Goal: Transaction & Acquisition: Book appointment/travel/reservation

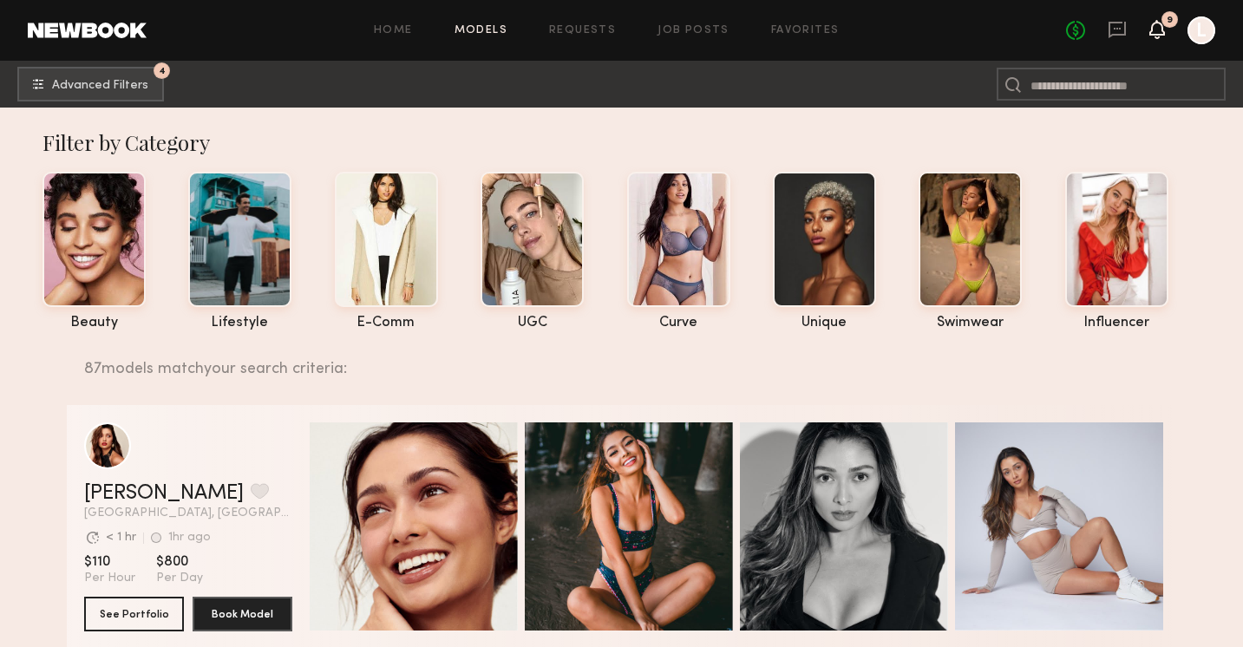
click at [1150, 19] on div "No fees up to $5,000 9 L" at bounding box center [1140, 30] width 149 height 28
click at [1162, 24] on icon at bounding box center [1158, 29] width 14 height 12
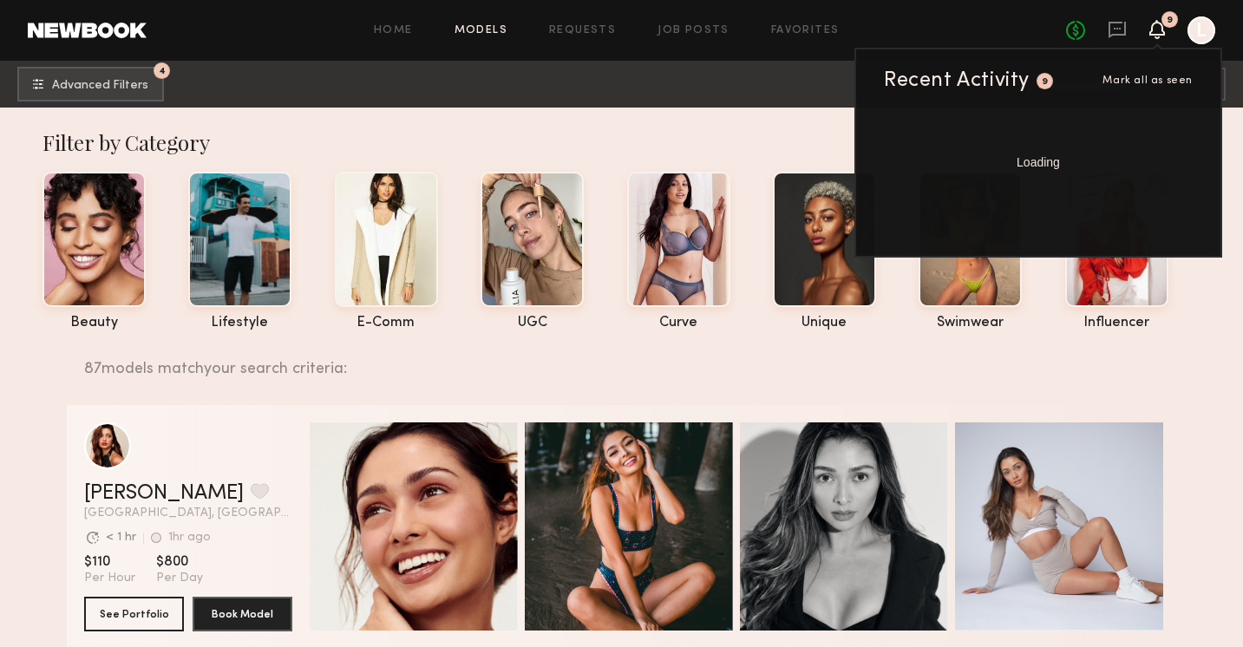
click at [1026, 163] on span "Loading" at bounding box center [1038, 162] width 43 height 12
click at [1025, 163] on span "Loading" at bounding box center [1038, 162] width 43 height 12
drag, startPoint x: 1164, startPoint y: 79, endPoint x: 1206, endPoint y: 15, distance: 77.0
click at [1207, 16] on header "Home Models Requests Job Posts Favorites Sign Out No fees up to $5,000 9 Recent…" at bounding box center [621, 30] width 1243 height 61
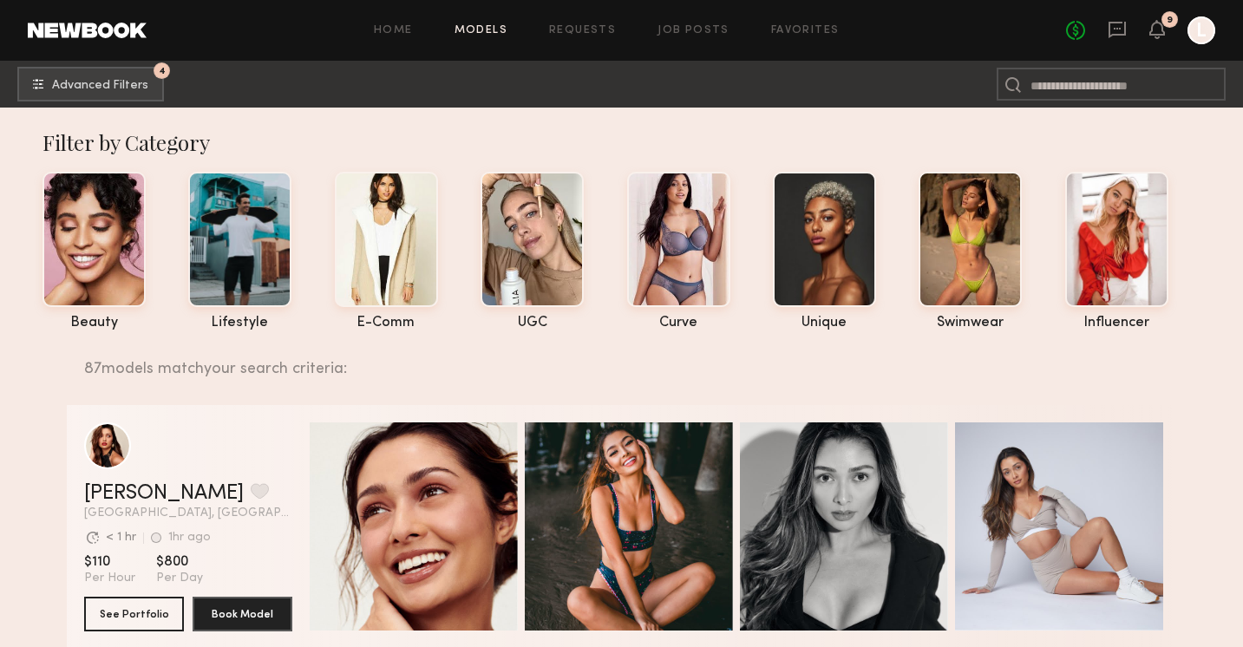
click at [1206, 15] on header "Home Models Requests Job Posts Favorites Sign Out No fees up to $5,000 9 L" at bounding box center [621, 30] width 1243 height 61
click at [1151, 29] on icon at bounding box center [1159, 29] width 16 height 19
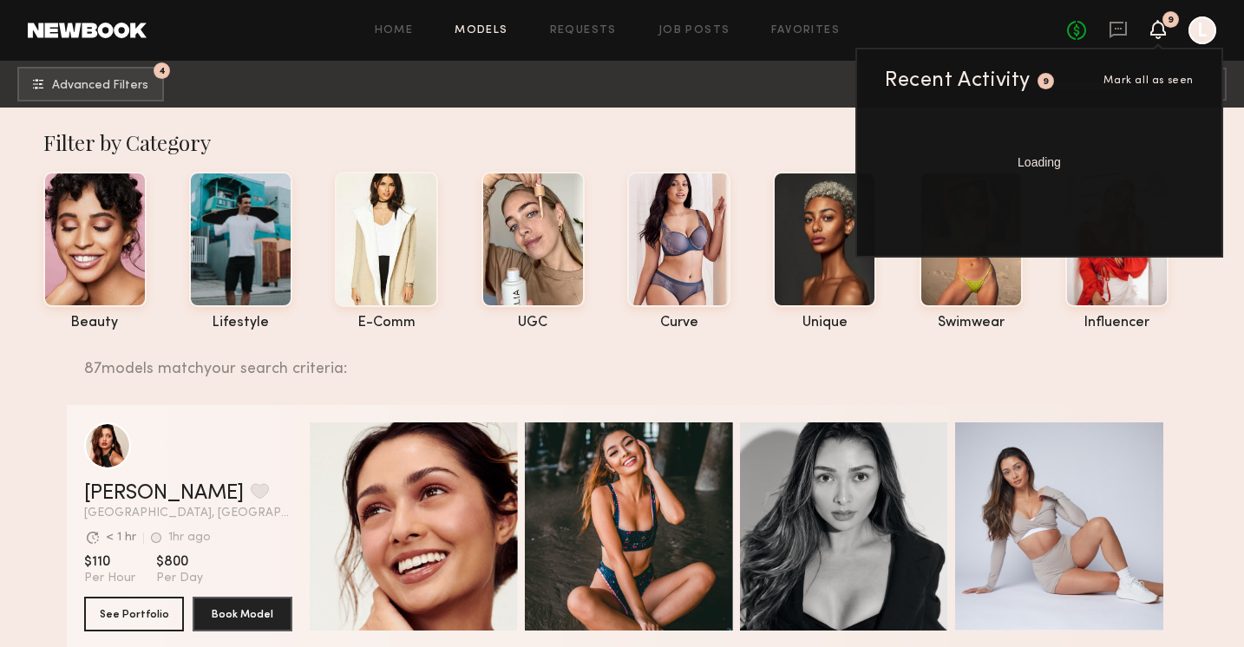
click at [1029, 86] on div "Recent Activity" at bounding box center [958, 80] width 146 height 21
click at [1029, 175] on div "Loading" at bounding box center [1039, 150] width 364 height 77
click at [1149, 71] on div "Recent Activity 9 Mark all as seen" at bounding box center [1039, 80] width 309 height 21
click at [1149, 79] on span "Mark all as seen" at bounding box center [1149, 80] width 90 height 10
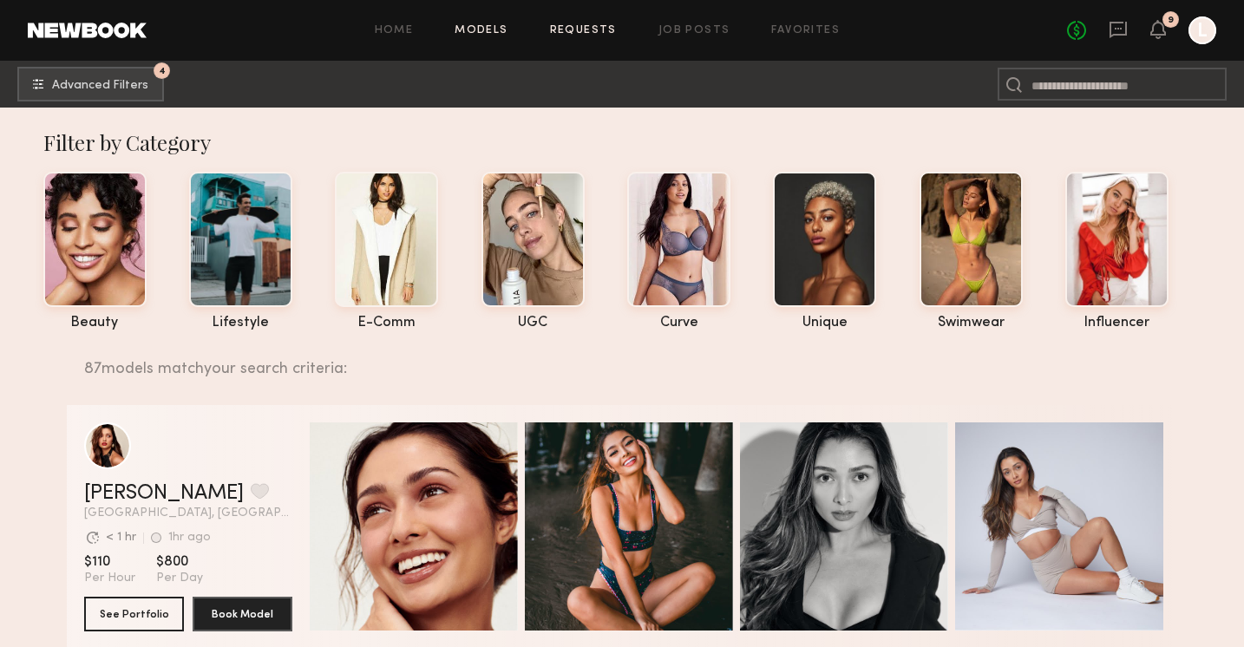
click at [575, 27] on link "Requests" at bounding box center [583, 30] width 67 height 11
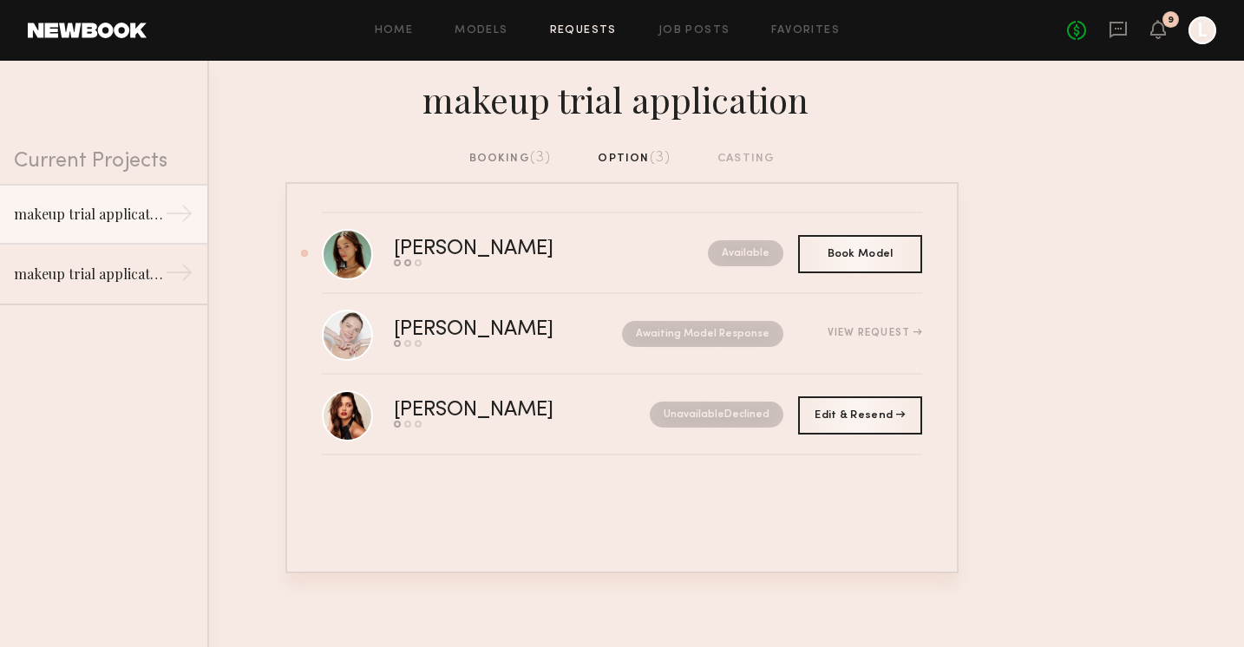
click at [524, 145] on div "makeup trial application" at bounding box center [622, 105] width 1244 height 89
click at [523, 167] on div "booking (3)" at bounding box center [510, 158] width 82 height 19
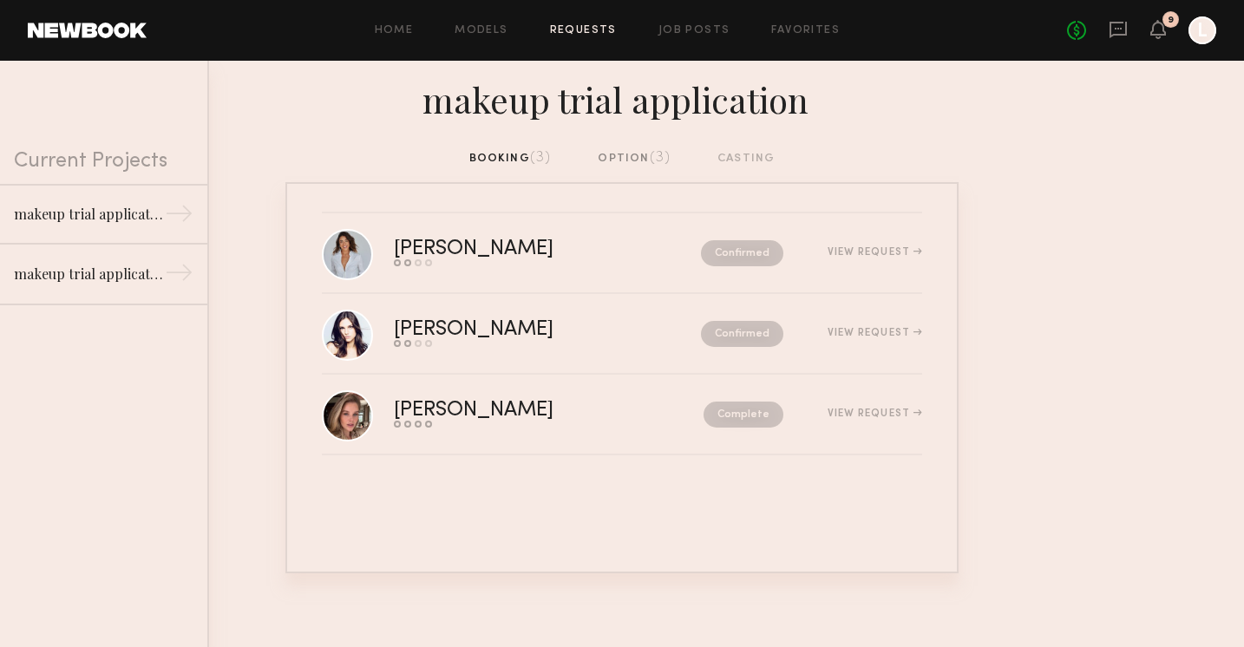
click at [603, 152] on div "option (3)" at bounding box center [634, 158] width 73 height 19
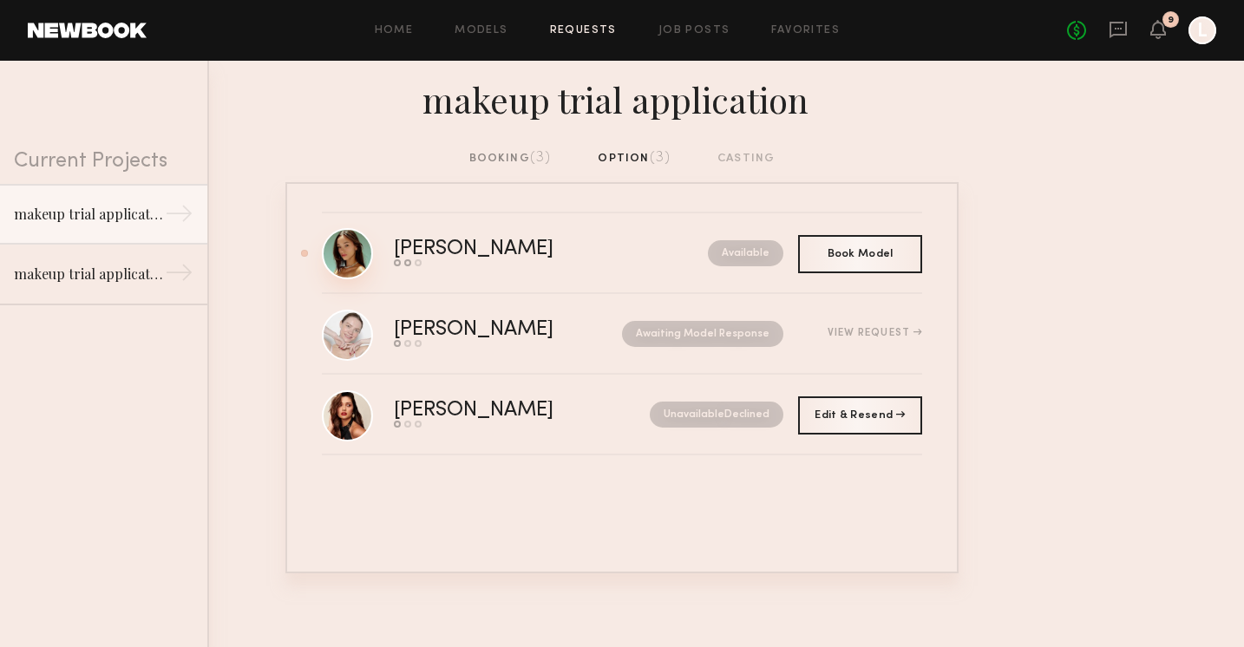
click at [369, 257] on link at bounding box center [347, 253] width 51 height 51
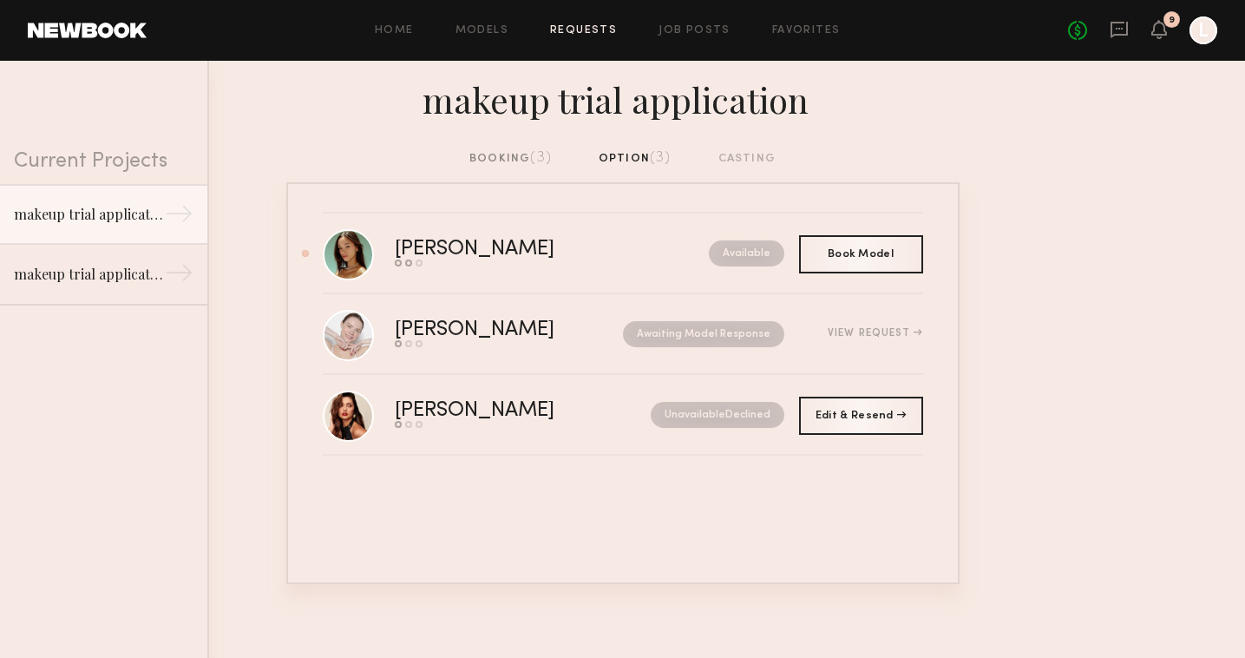
click at [519, 155] on div "booking (3)" at bounding box center [510, 158] width 82 height 19
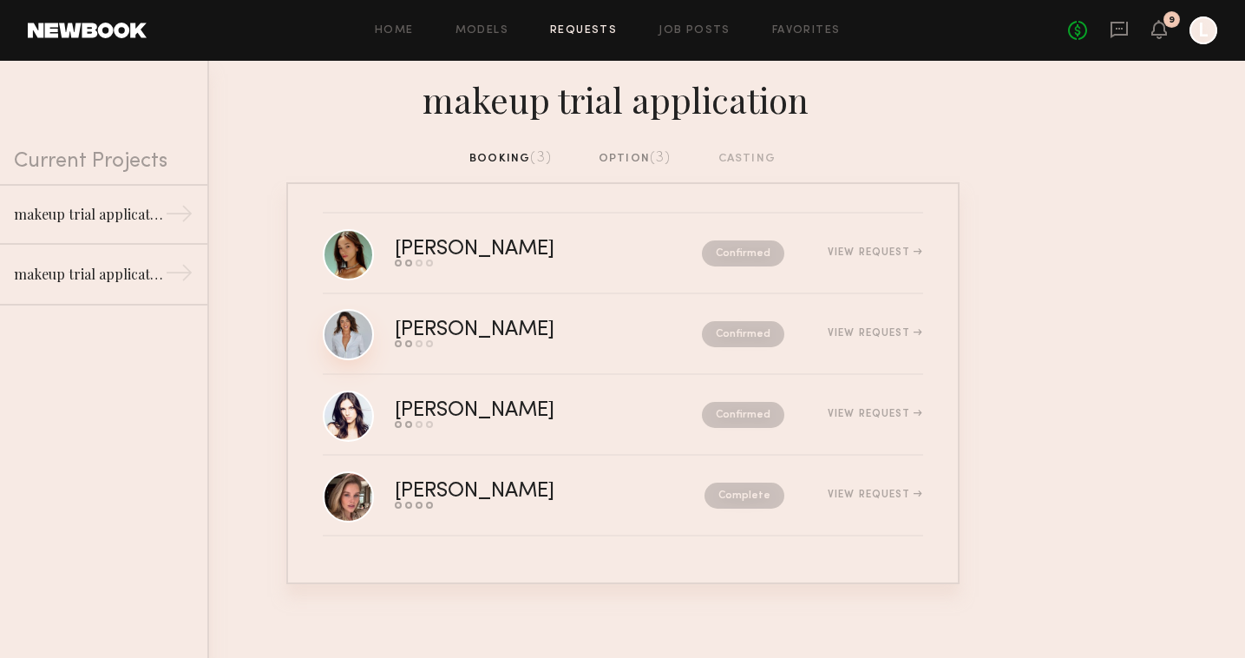
click at [355, 331] on link at bounding box center [348, 334] width 51 height 51
click at [351, 344] on link at bounding box center [348, 334] width 51 height 51
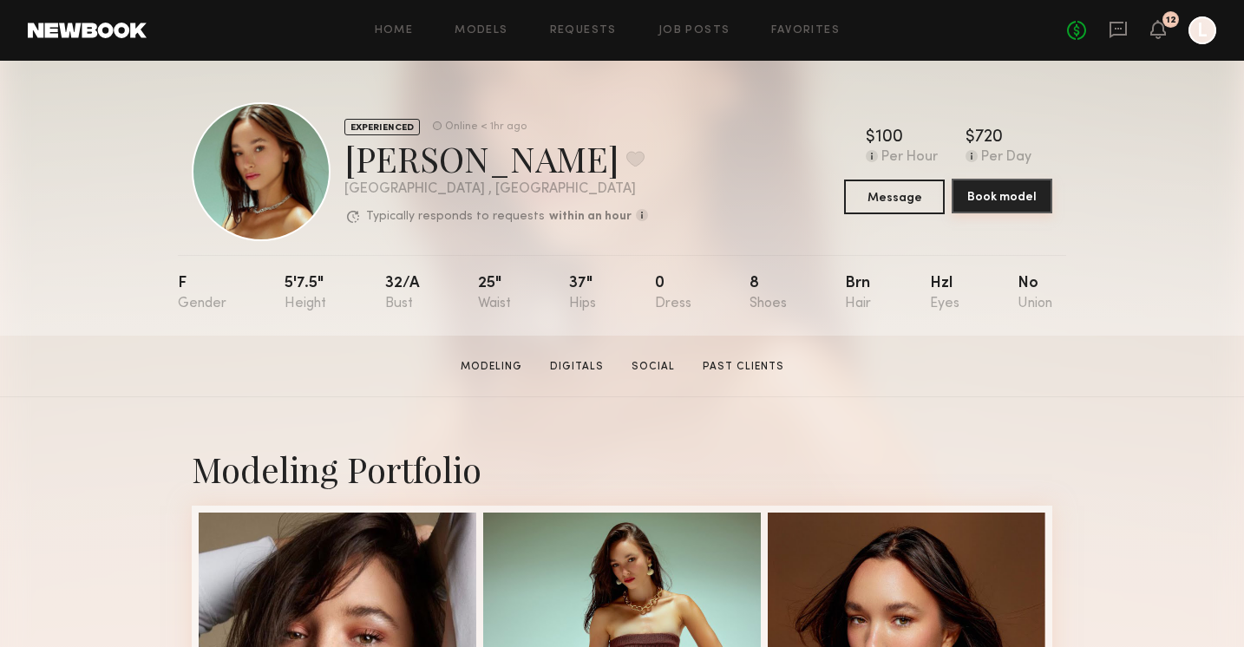
click at [1007, 197] on button "Book model" at bounding box center [1002, 196] width 101 height 35
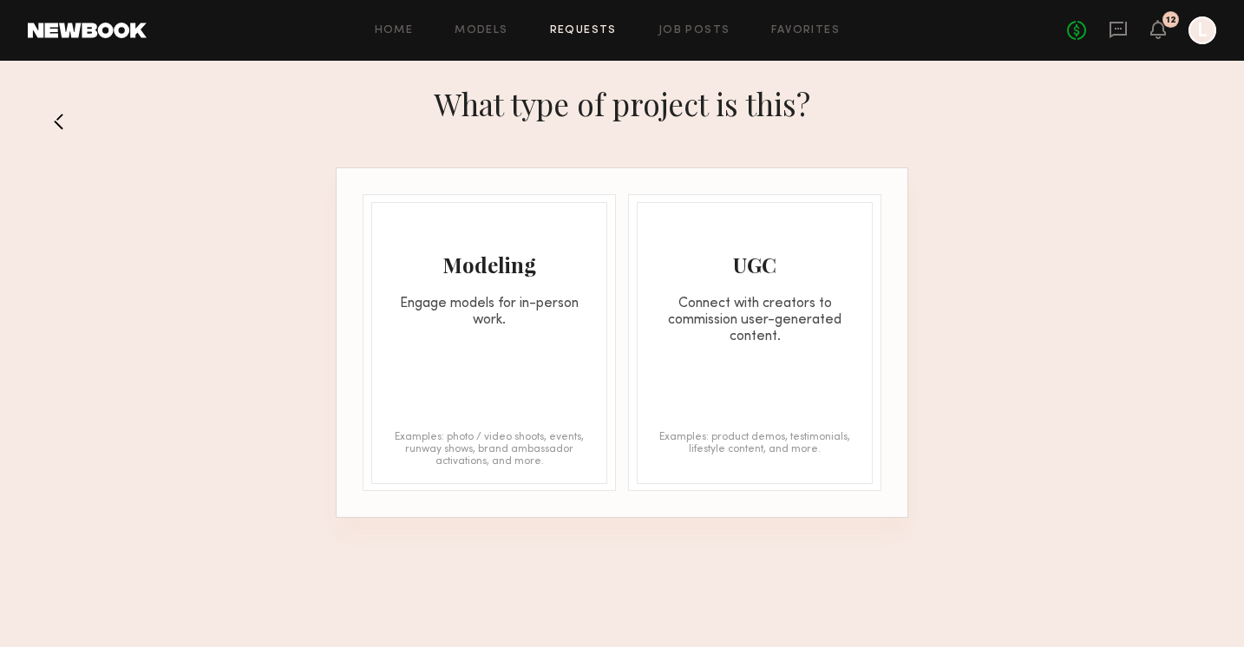
click at [56, 121] on button at bounding box center [66, 122] width 28 height 28
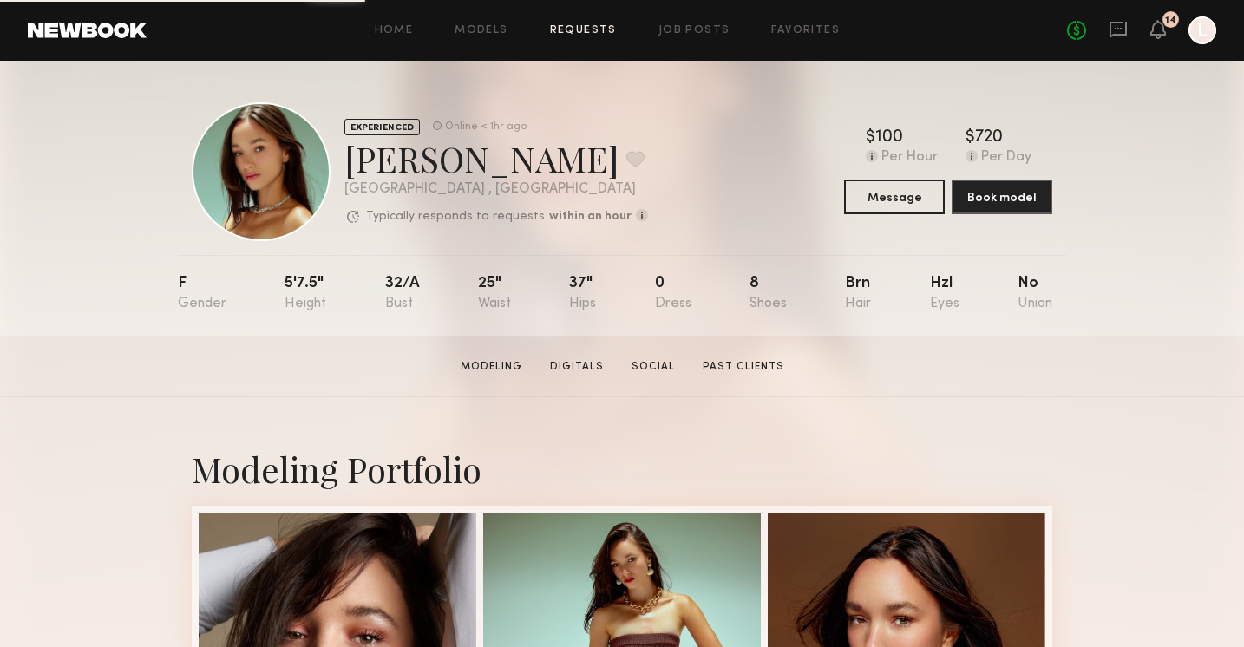
click at [585, 33] on link "Requests" at bounding box center [583, 30] width 67 height 11
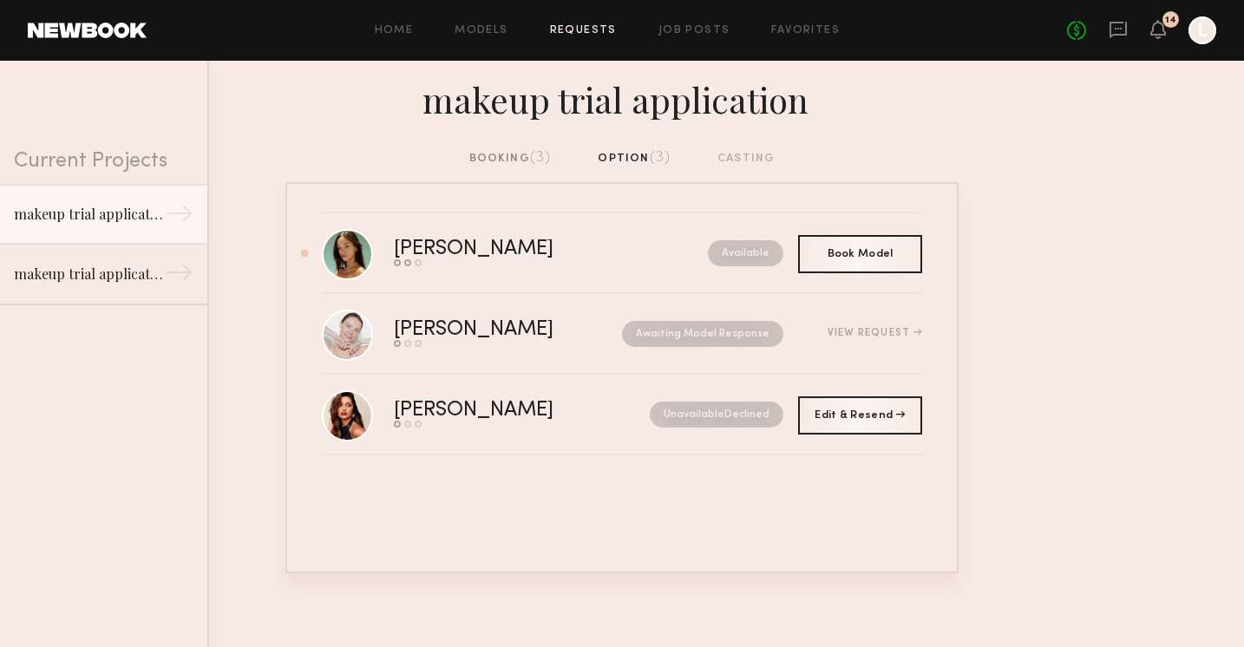
click at [619, 160] on div "booking (3) option (3) casting" at bounding box center [622, 158] width 306 height 19
click at [632, 157] on div "booking (3) option (3) casting" at bounding box center [622, 158] width 306 height 19
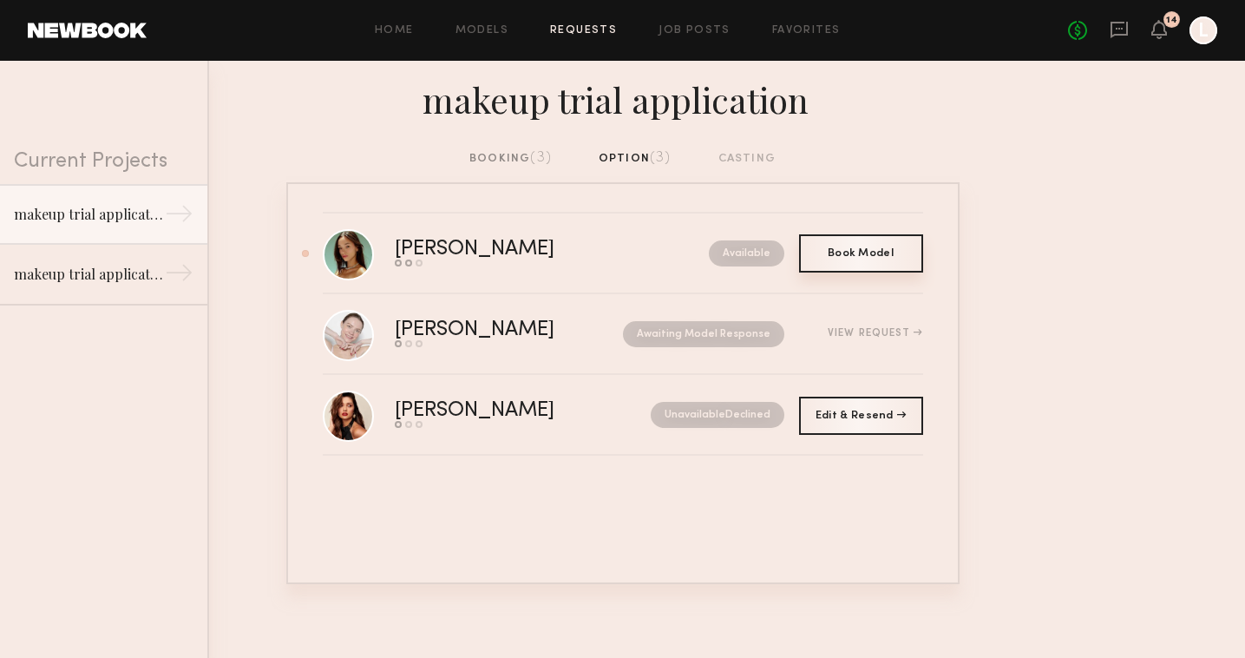
click at [845, 258] on div "Book Model Book" at bounding box center [861, 253] width 124 height 38
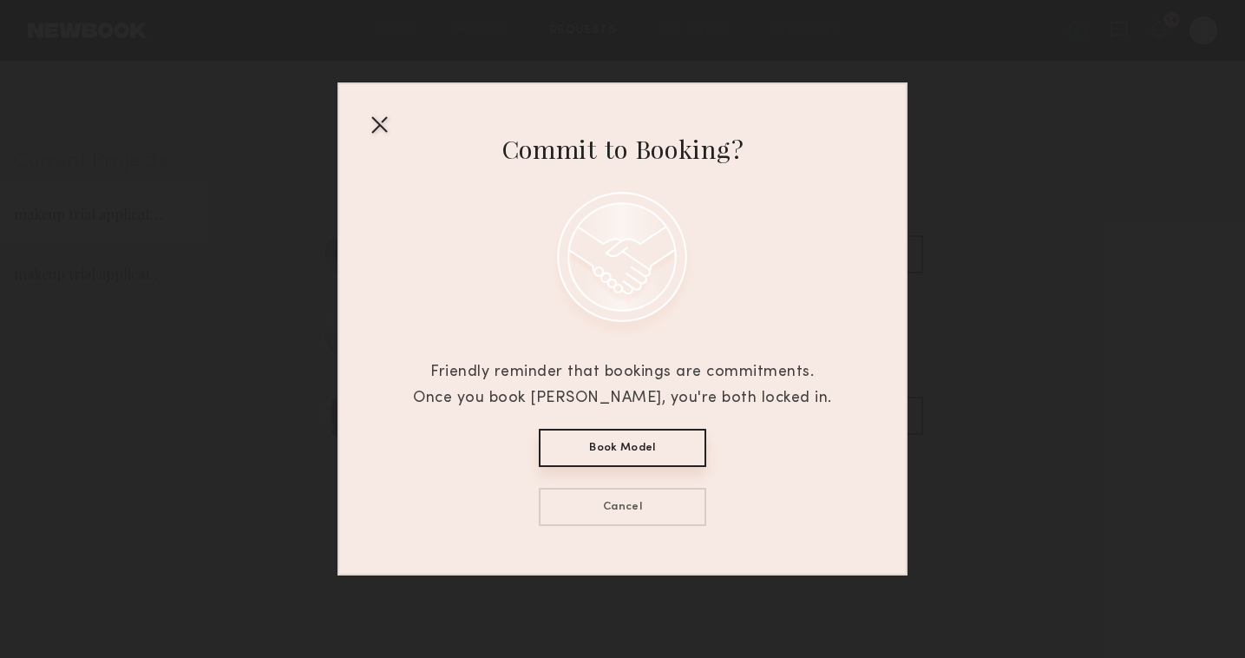
click at [619, 449] on button "Book Model" at bounding box center [622, 448] width 167 height 38
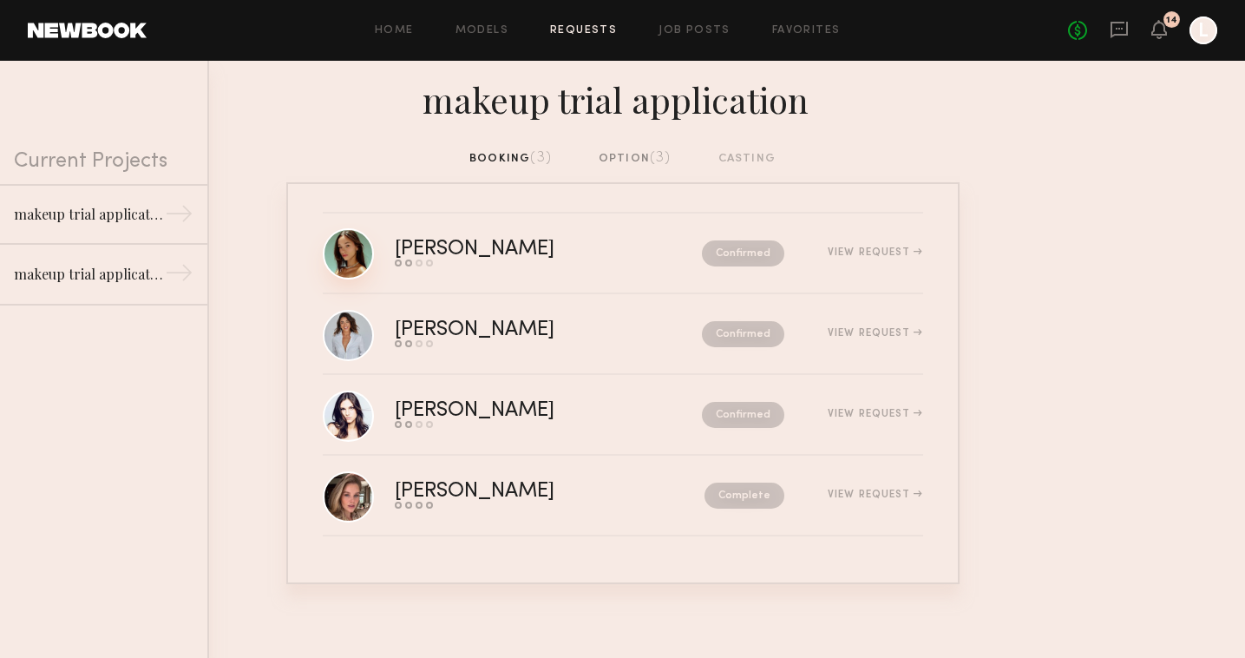
click at [340, 266] on link at bounding box center [348, 253] width 51 height 51
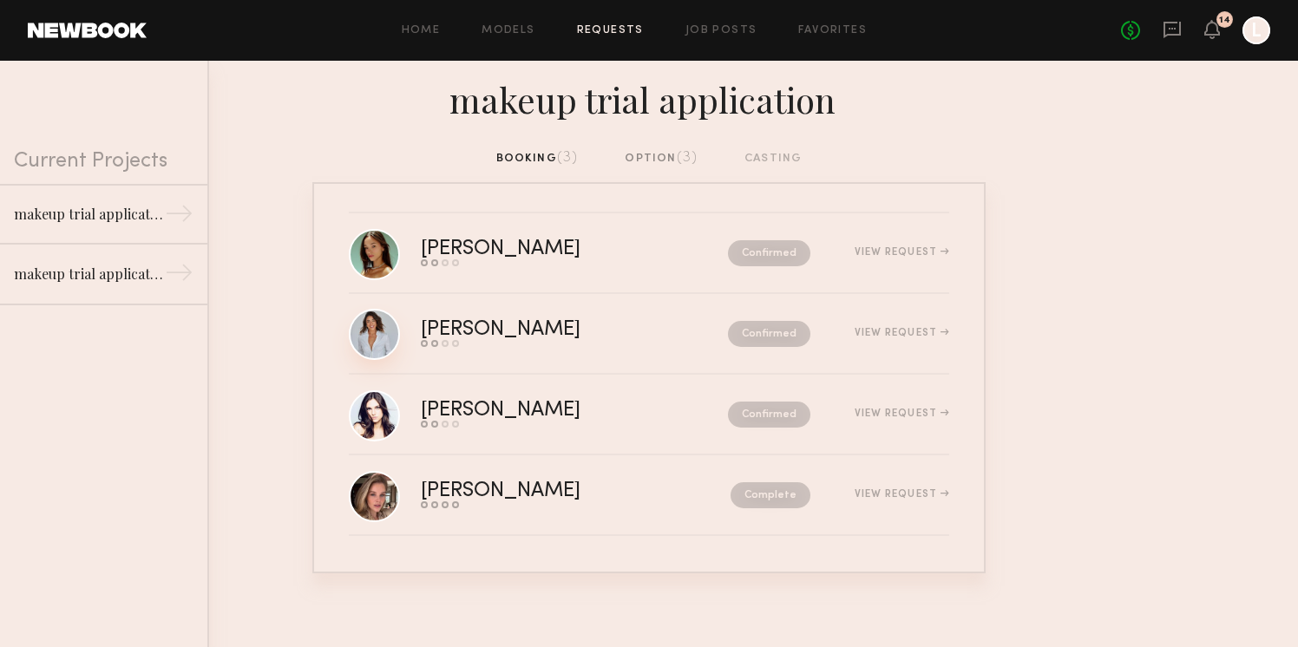
click at [376, 312] on link at bounding box center [374, 334] width 51 height 51
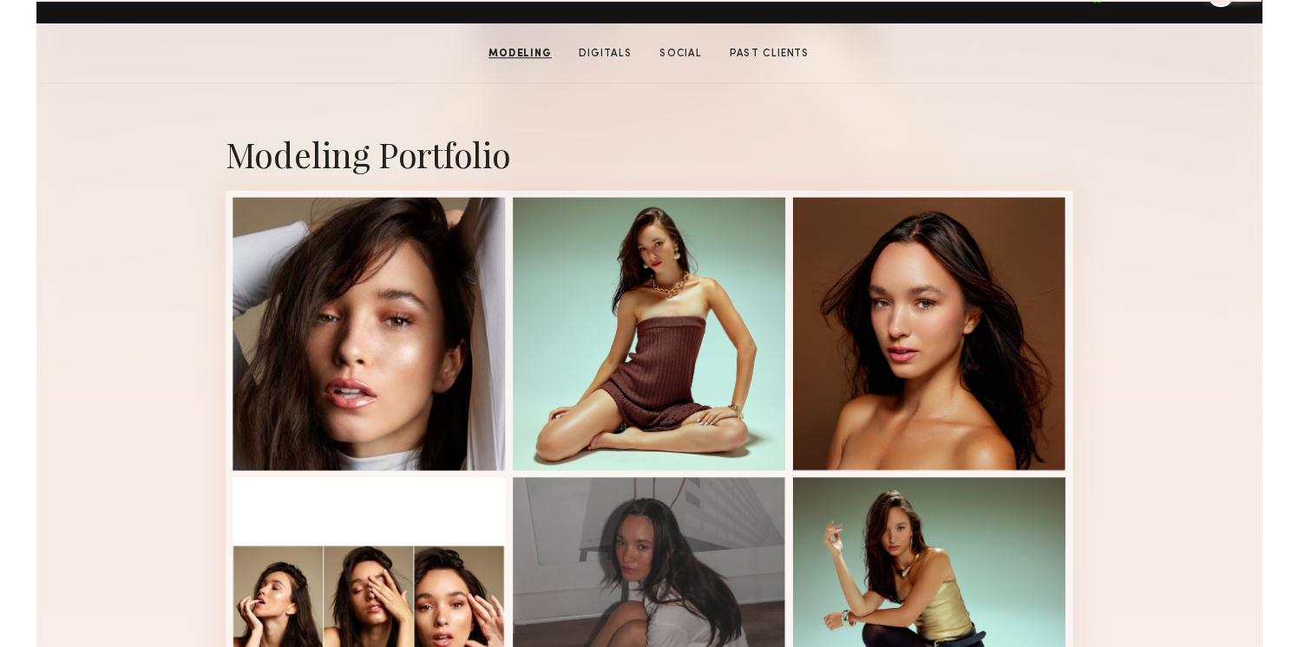
scroll to position [347, 0]
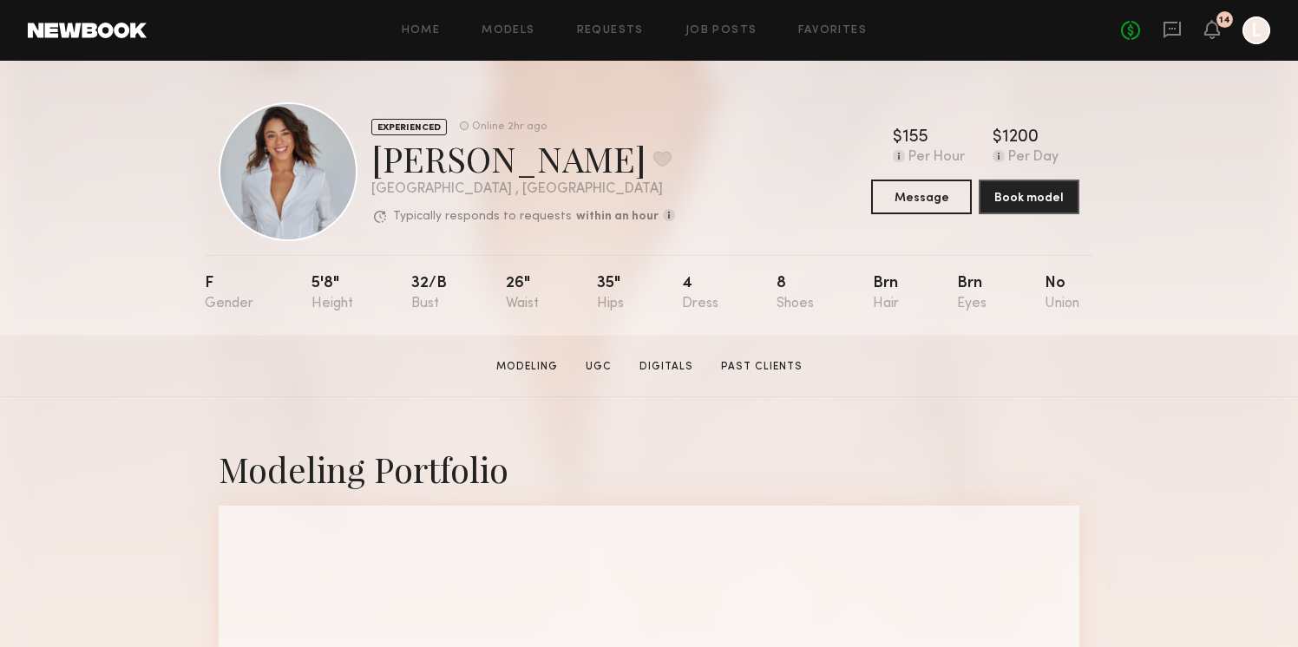
click at [270, 201] on div at bounding box center [288, 171] width 139 height 139
